Goal: Contribute content: Contribute content

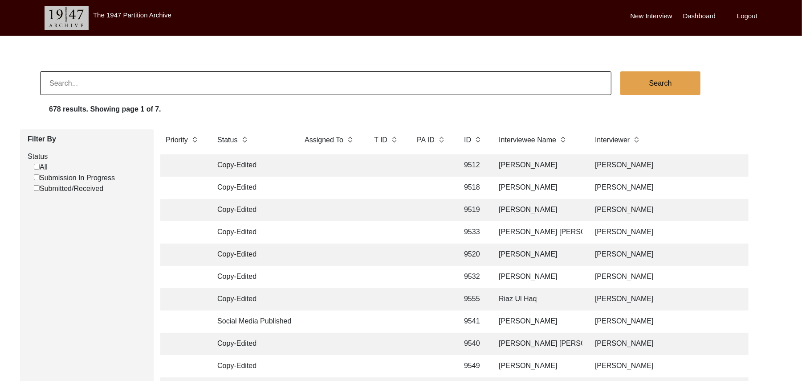
click at [37, 152] on label "Status" at bounding box center [87, 156] width 119 height 11
click at [36, 177] on input "Submission In Progress" at bounding box center [37, 177] width 6 height 6
checkbox input "false"
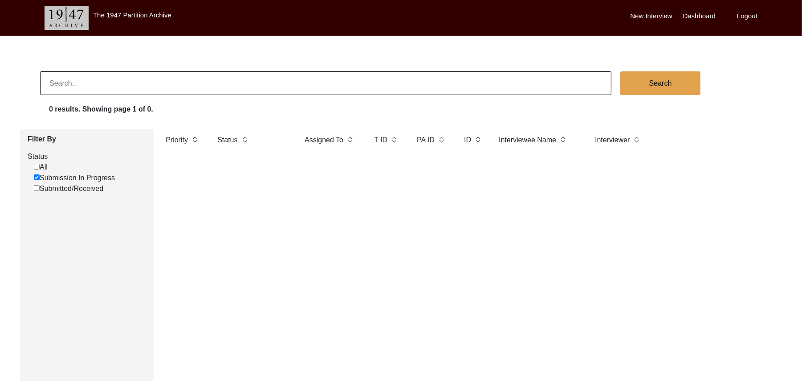
click at [648, 11] on label "New Interview" at bounding box center [652, 16] width 42 height 10
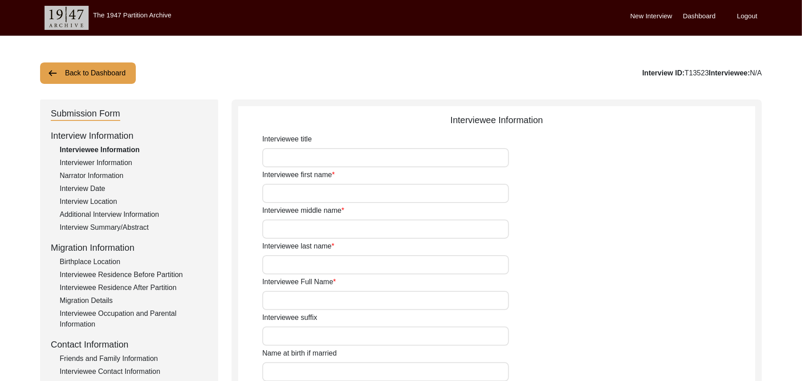
click at [119, 67] on button "Back to Dashboard" at bounding box center [88, 72] width 96 height 21
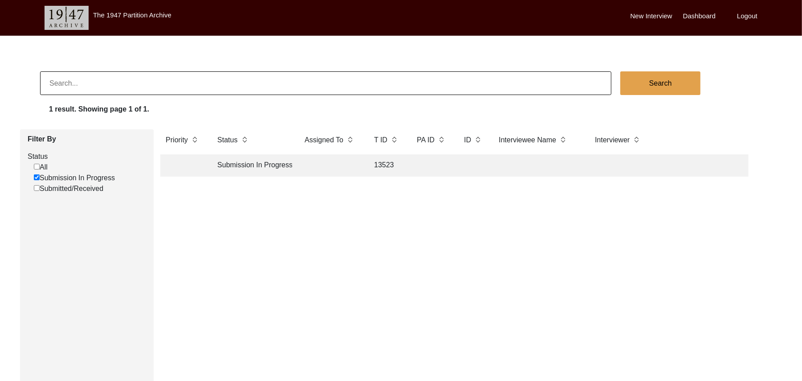
click at [652, 15] on label "New Interview" at bounding box center [652, 16] width 42 height 10
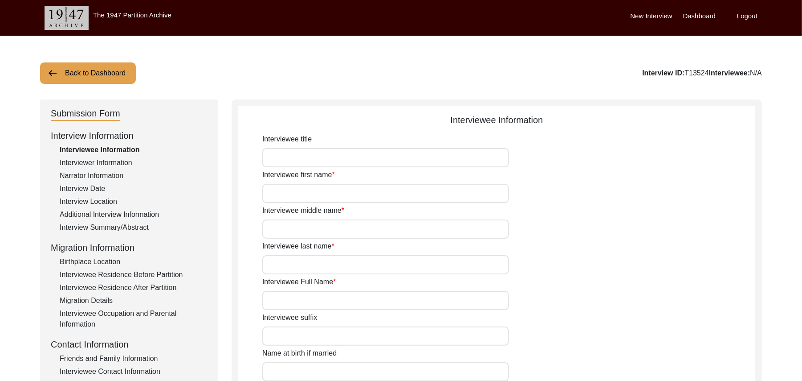
click at [115, 70] on button "Back to Dashboard" at bounding box center [88, 72] width 96 height 21
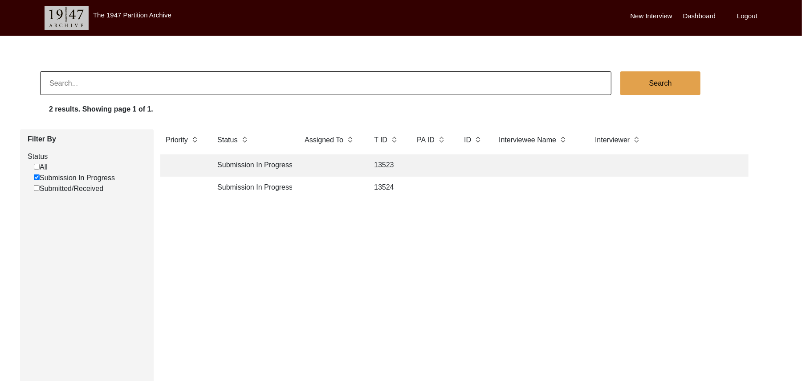
click at [385, 164] on td "13523" at bounding box center [387, 165] width 36 height 22
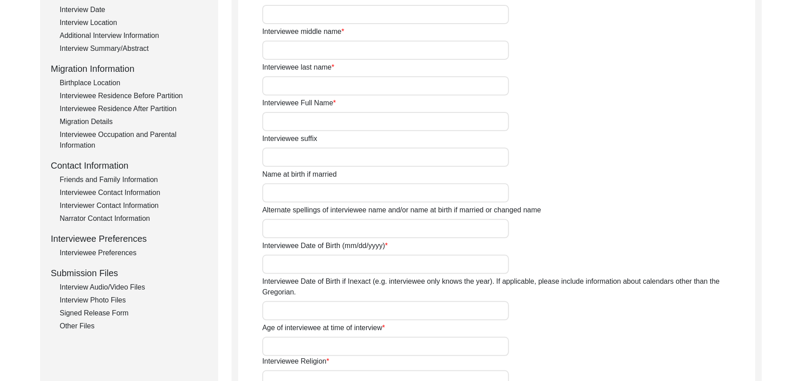
scroll to position [193, 0]
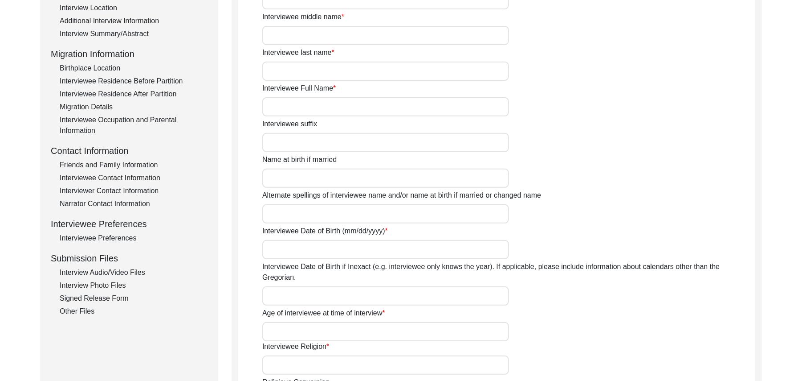
click at [136, 271] on div "Interview Audio/Video Files" at bounding box center [134, 272] width 148 height 11
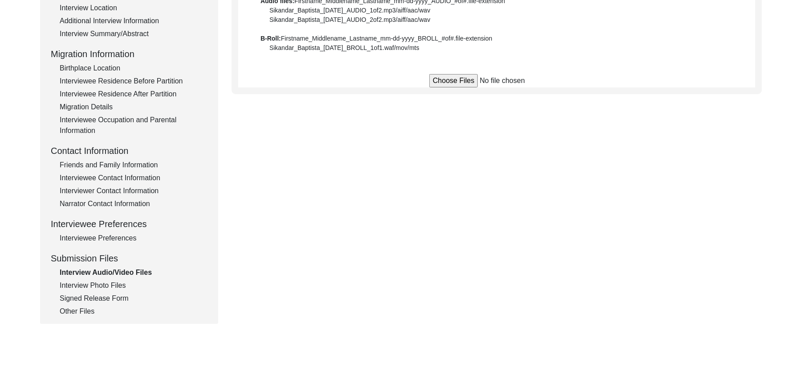
click at [448, 82] on input "file" at bounding box center [497, 80] width 135 height 13
type input "C:\fakepath\Muhammad_Saleem_08-31-2025_BROLL_1of4.MTS"
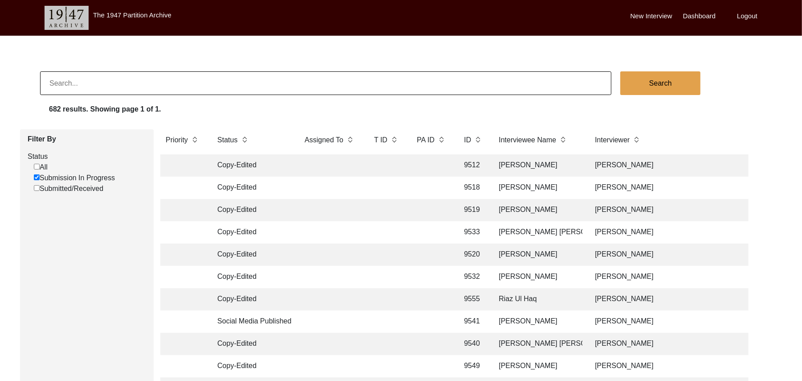
click at [35, 176] on input "Submission In Progress" at bounding box center [37, 177] width 6 height 6
click at [37, 177] on input "Submission In Progress" at bounding box center [37, 177] width 6 height 6
checkbox input "false"
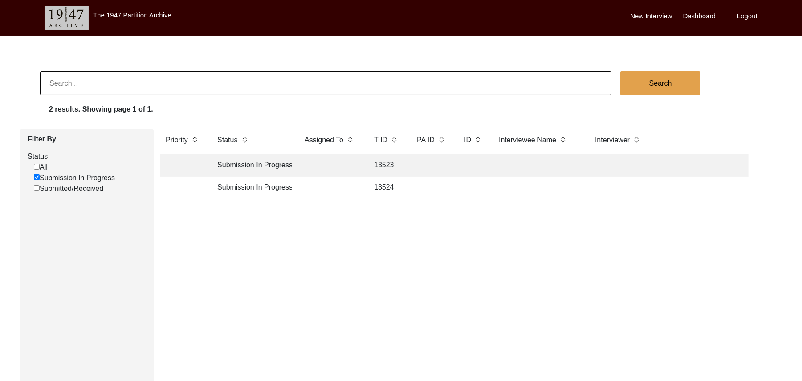
click at [387, 185] on td "13524" at bounding box center [387, 187] width 36 height 22
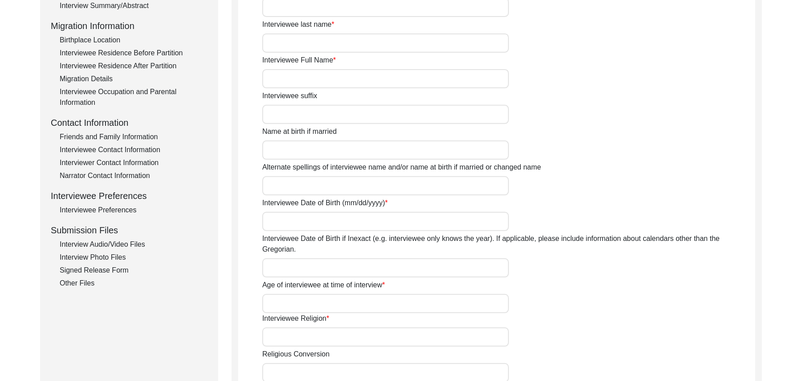
scroll to position [226, 0]
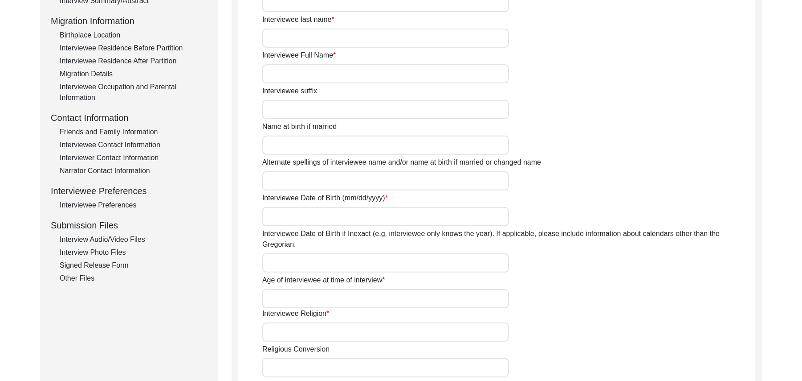
click at [137, 240] on div "Interview Audio/Video Files" at bounding box center [134, 239] width 148 height 11
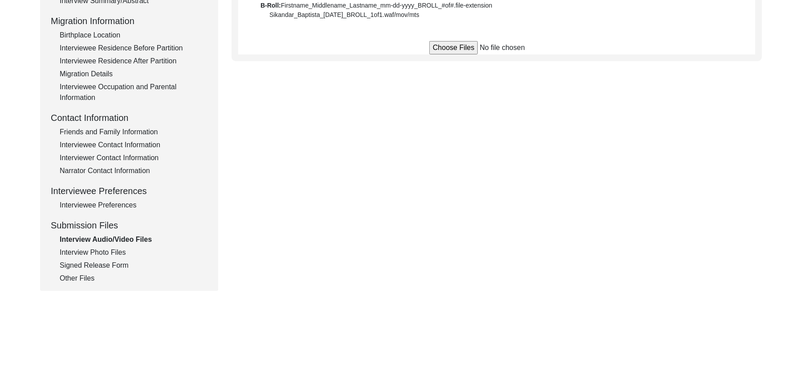
click at [459, 45] on input "file" at bounding box center [497, 47] width 135 height 13
type input "C:\fakepath\Muhammad_Hussain_[DATE]_BROLL_1of5.MTS"
